Goal: Task Accomplishment & Management: Use online tool/utility

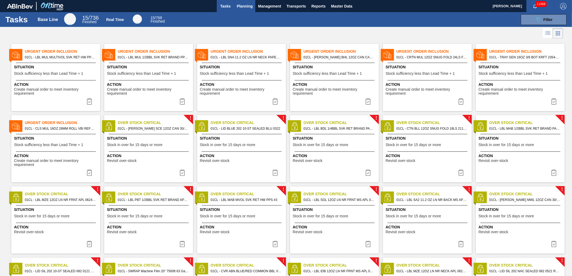
click at [247, 6] on span "Planning" at bounding box center [245, 6] width 16 height 6
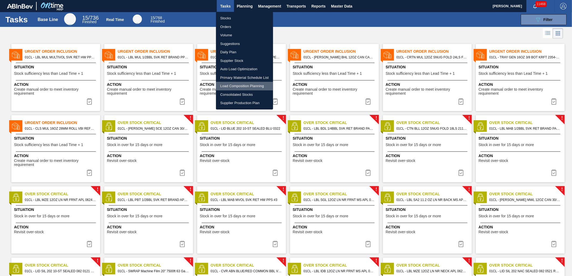
click at [233, 86] on li "Load Composition Planning" at bounding box center [244, 86] width 57 height 9
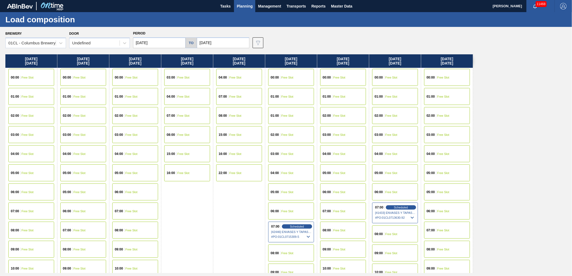
click at [175, 45] on input "[DATE]" at bounding box center [159, 42] width 52 height 11
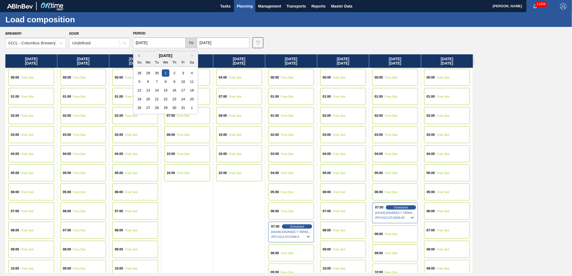
click at [138, 56] on button "Previous Month" at bounding box center [138, 56] width 4 height 4
click at [192, 92] on div "20" at bounding box center [191, 90] width 7 height 7
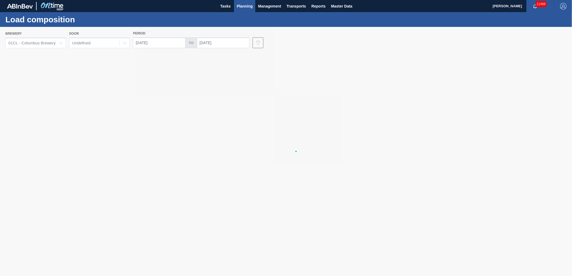
type input "[DATE]"
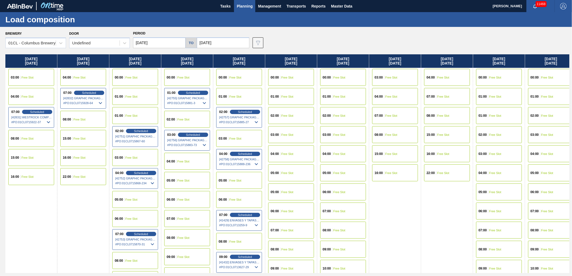
click at [29, 109] on div "07:00 Scheduled [42831] WESTROCK COMPANY - FOLDING CAR - 0008219776 # PO : 01CL…" at bounding box center [31, 117] width 46 height 21
click at [29, 112] on span "Scheduled" at bounding box center [36, 111] width 15 height 3
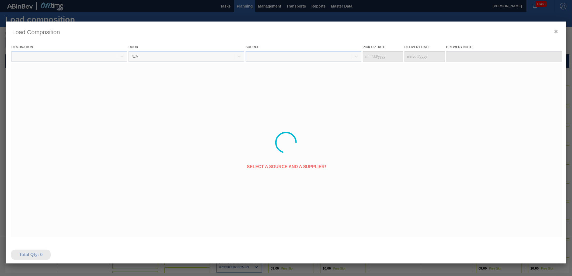
type Date "[DATE]"
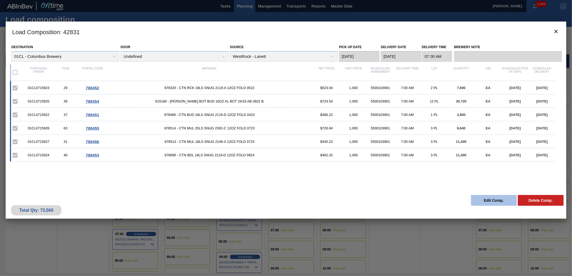
click at [501, 203] on button "Edit Comp." at bounding box center [494, 200] width 46 height 11
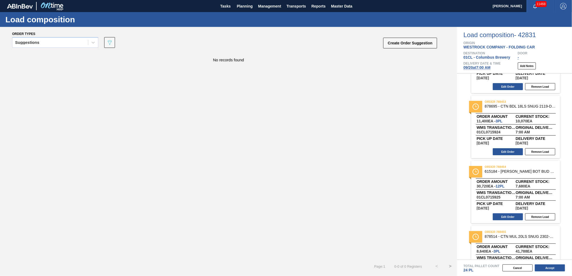
scroll to position [119, 0]
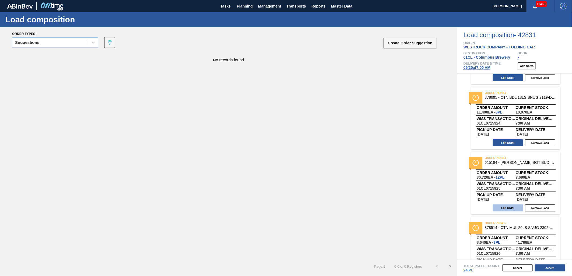
click at [512, 205] on button "Edit Order" at bounding box center [507, 208] width 30 height 7
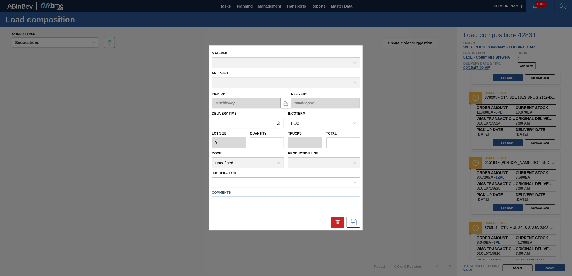
type input "07:00:00"
type input "2,560"
type input "12"
type input "0.5"
type input "30,720"
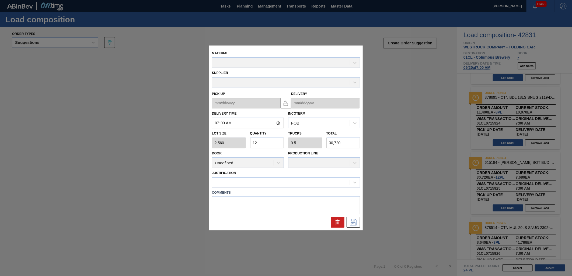
type up "[DATE]"
type input "[DATE]"
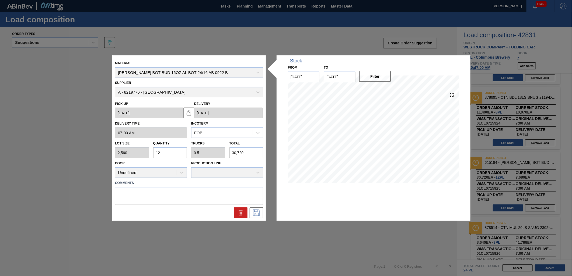
click at [220, 151] on div "Lot size 2,560 Quantity 12 Trucks 0.5 Total 30,720" at bounding box center [189, 148] width 152 height 20
type input "0.001"
type input "0"
type input "2"
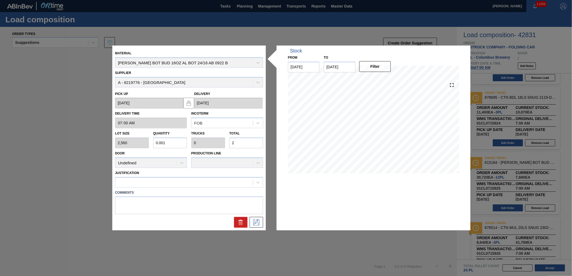
type input "0.011"
type input "29"
type input "0.115"
type input "0.005"
type input "294"
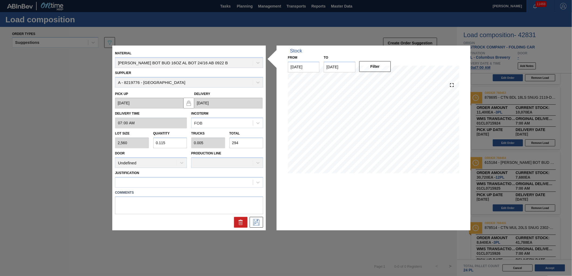
type input "1.15"
type input "0.048"
type input "2,944"
type input "11.502"
type input "0.479"
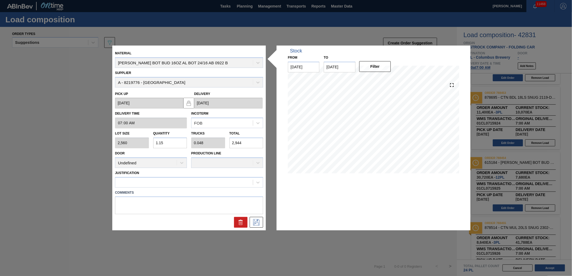
type input "29,444"
type input "1.15"
type input "0.048"
type input "2,944"
type input "11.5"
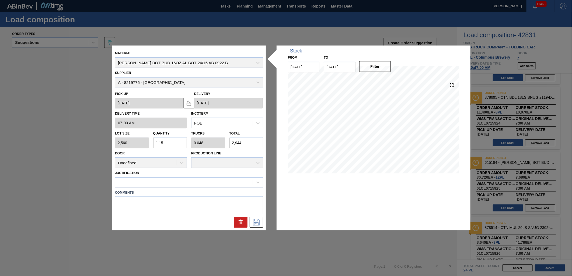
type input "0.479"
type input "29,440"
click at [258, 222] on icon at bounding box center [256, 222] width 6 height 6
click at [214, 174] on div "Justification" at bounding box center [189, 178] width 148 height 18
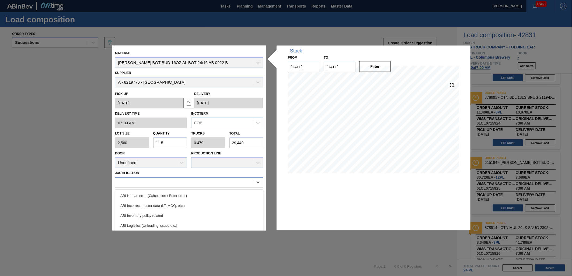
click at [209, 181] on div at bounding box center [184, 182] width 138 height 8
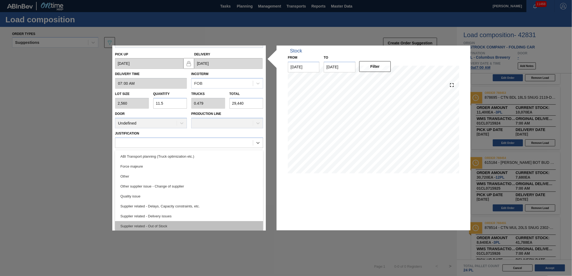
scroll to position [101, 0]
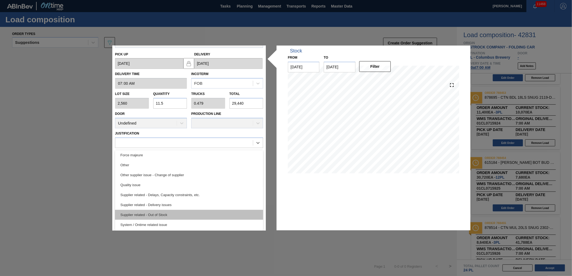
click at [207, 213] on div "Supplier related - Out of Stock" at bounding box center [189, 215] width 148 height 10
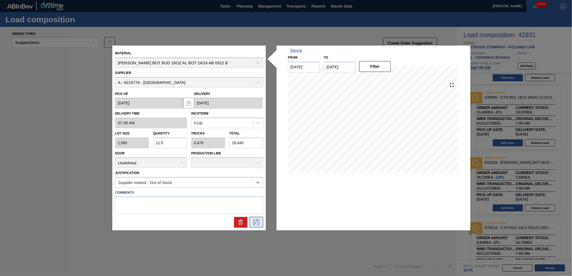
click at [256, 224] on icon at bounding box center [256, 222] width 9 height 6
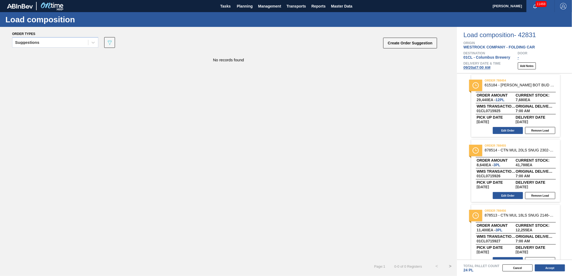
scroll to position [207, 0]
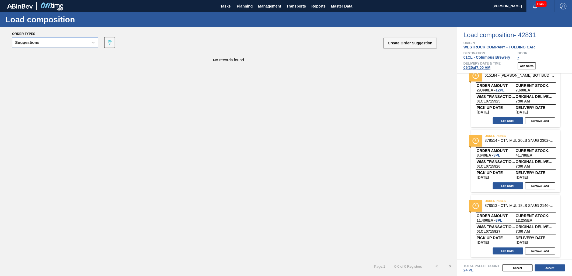
click at [498, 247] on div "Edit Order Remove Load" at bounding box center [513, 251] width 85 height 8
click at [504, 252] on button "Edit Order" at bounding box center [507, 251] width 30 height 7
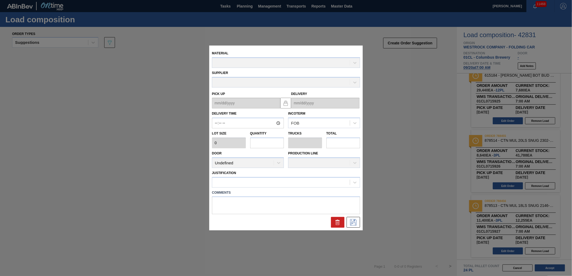
type input "07:00:00"
type input "3,800"
type input "3"
type input "0.136"
type input "11,400"
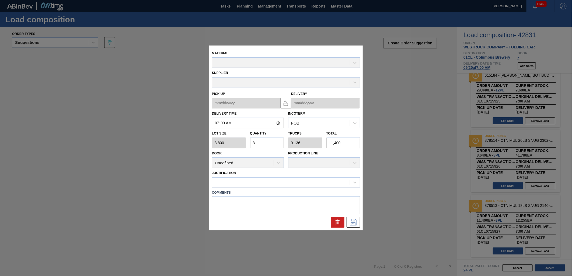
type up "[DATE]"
type input "[DATE]"
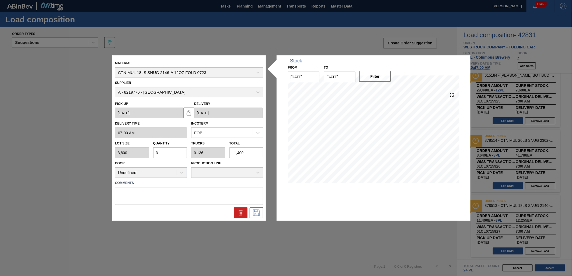
click at [242, 152] on input "11,400" at bounding box center [246, 152] width 34 height 11
drag, startPoint x: 249, startPoint y: 152, endPoint x: 227, endPoint y: 150, distance: 22.7
click at [227, 150] on div "Lot size 3,800 Quantity 3 Trucks 0.136 Total 11,400" at bounding box center [189, 148] width 152 height 20
type input "0"
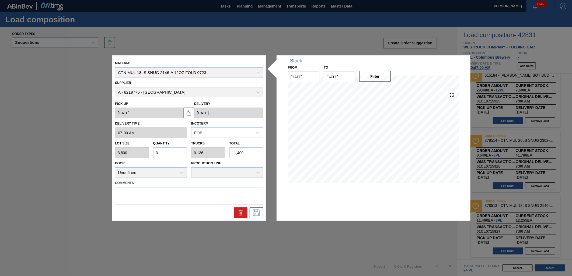
type input "1"
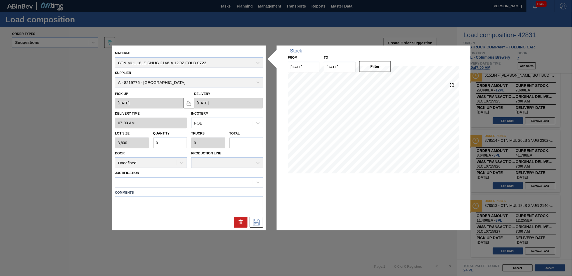
type input "0.003"
type input "11"
type input "0.03"
type input "0.001"
type input "113"
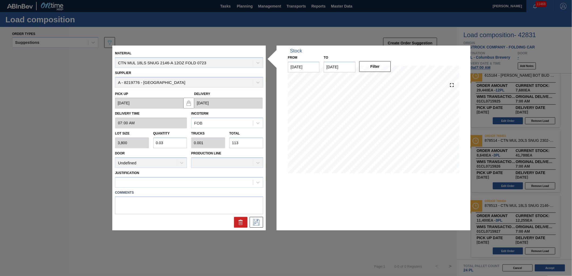
type input "0.297"
type input "0.014"
type input "1,130"
type input "2.975"
type input "0.135"
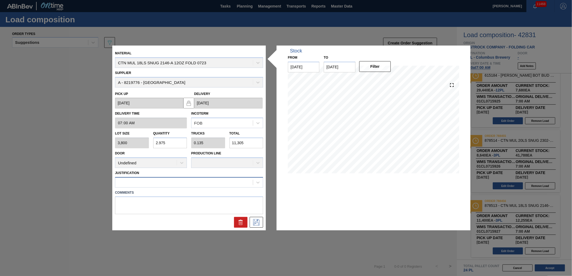
type input "11,305"
click at [228, 183] on div at bounding box center [184, 182] width 138 height 8
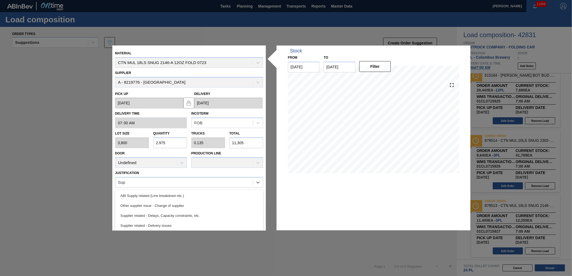
scroll to position [0, 0]
type input "Supplier"
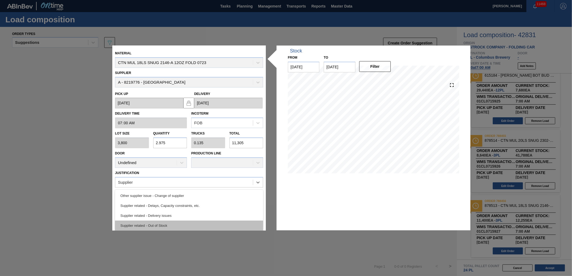
click at [202, 223] on div "Supplier related - Out of Stock" at bounding box center [189, 226] width 148 height 10
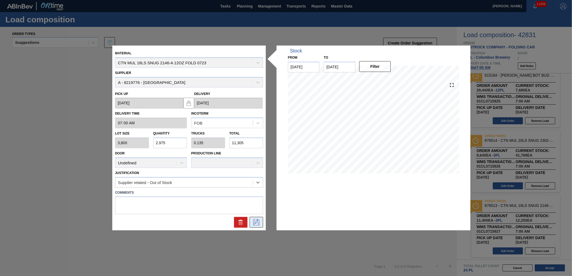
click at [259, 222] on icon at bounding box center [256, 222] width 9 height 6
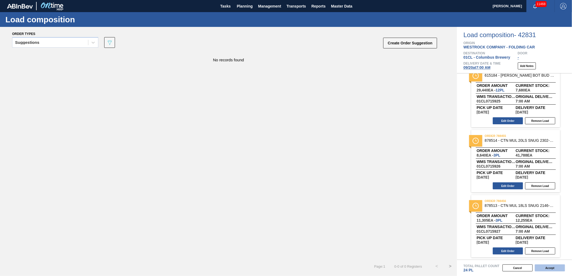
click at [545, 269] on button "Accept" at bounding box center [549, 268] width 30 height 7
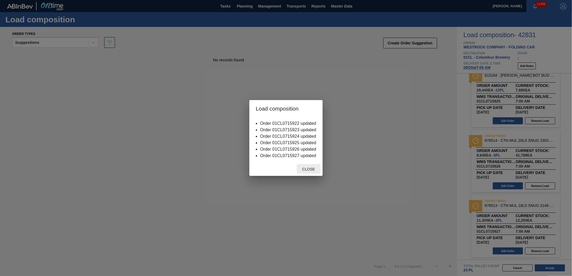
click at [314, 169] on span "Close" at bounding box center [308, 169] width 21 height 4
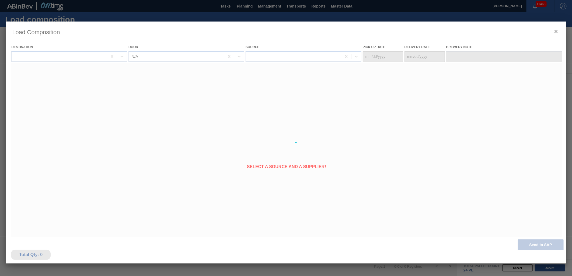
type Date "[DATE]"
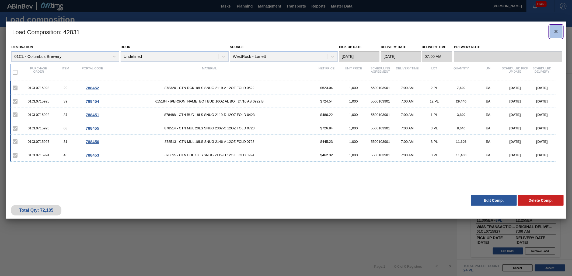
click at [558, 31] on icon "botão de ícone" at bounding box center [555, 31] width 6 height 6
